Goal: Navigation & Orientation: Find specific page/section

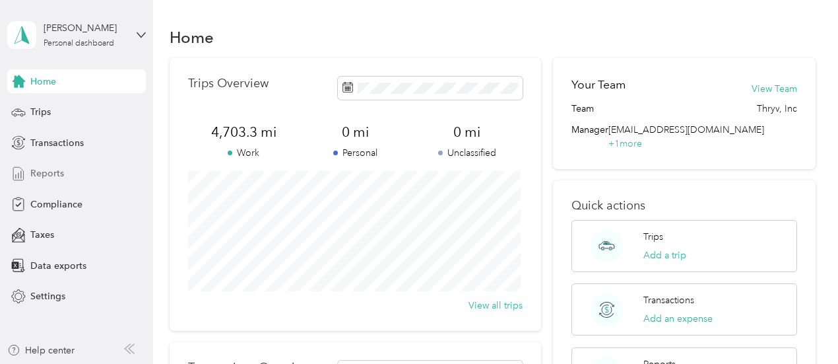
click at [47, 178] on span "Reports" at bounding box center [47, 173] width 34 height 14
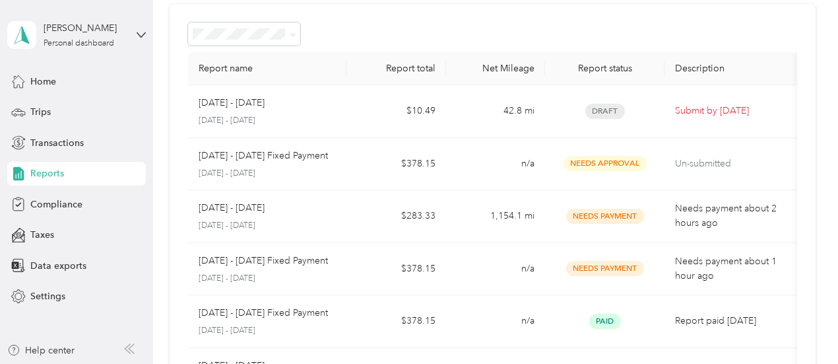
scroll to position [59, 0]
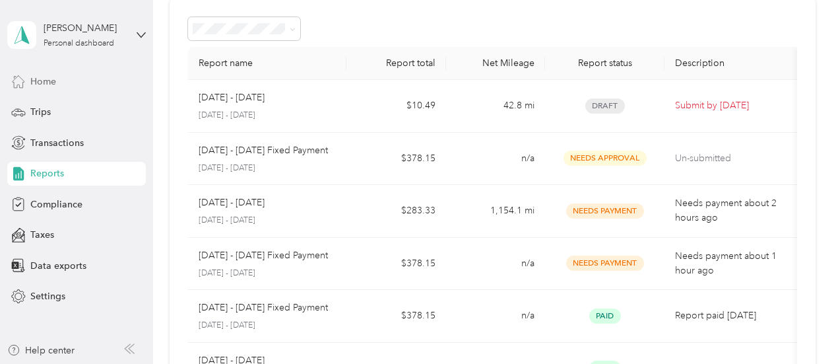
click at [53, 82] on span "Home" at bounding box center [43, 82] width 26 height 14
